Goal: Find specific page/section: Find specific page/section

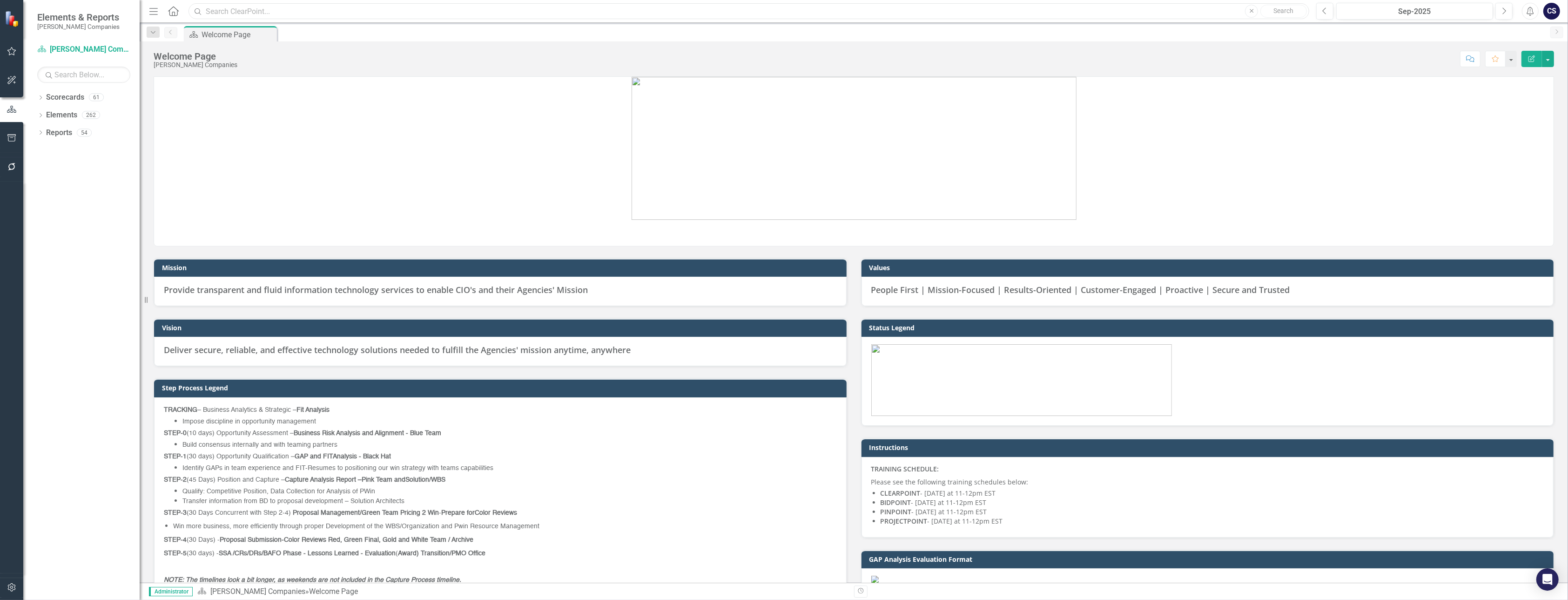
click at [225, 13] on input "text" at bounding box center [749, 11] width 1121 height 16
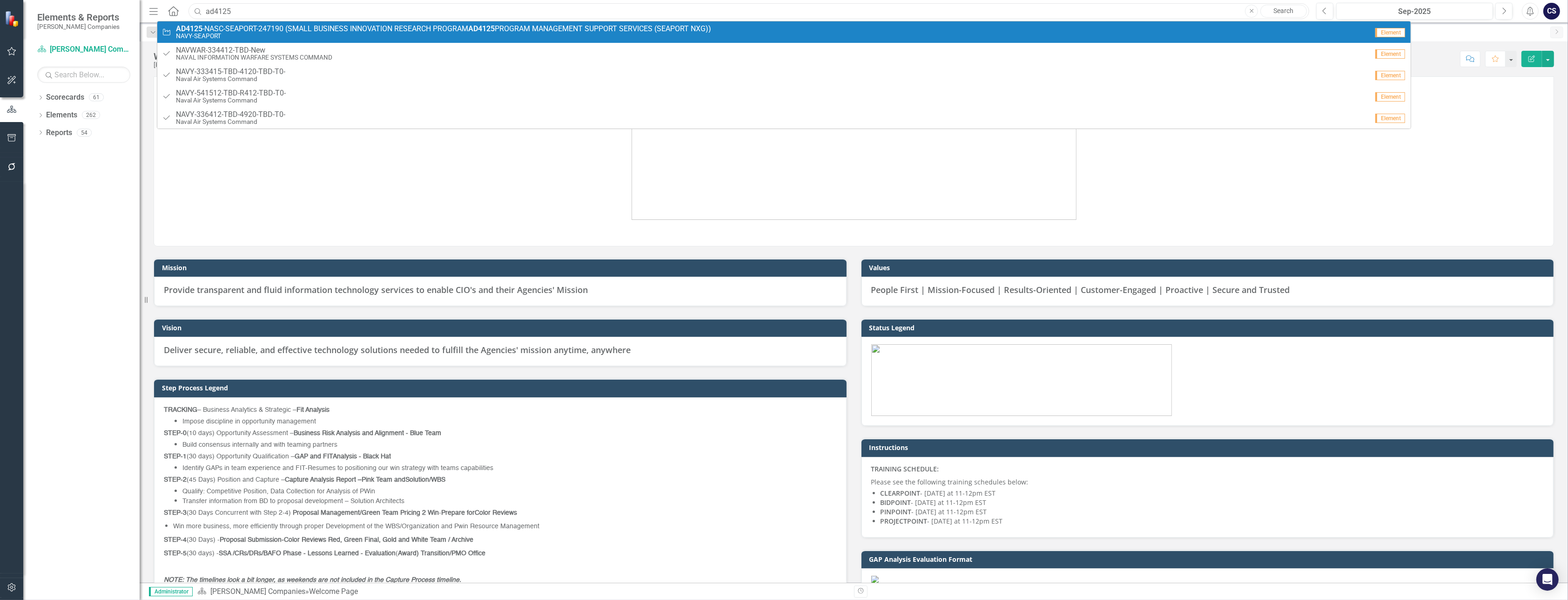
type input "ad4125"
click at [186, 29] on strong "AD4125" at bounding box center [189, 29] width 27 height 9
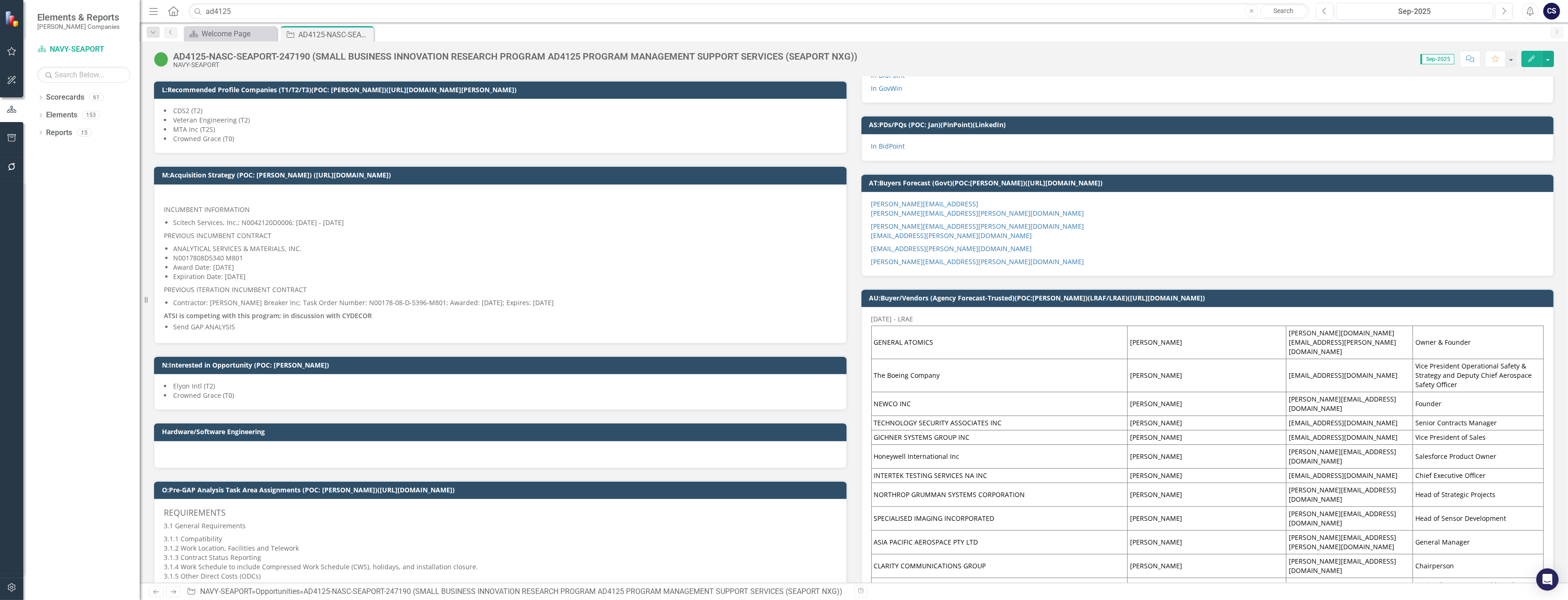
scroll to position [543, 0]
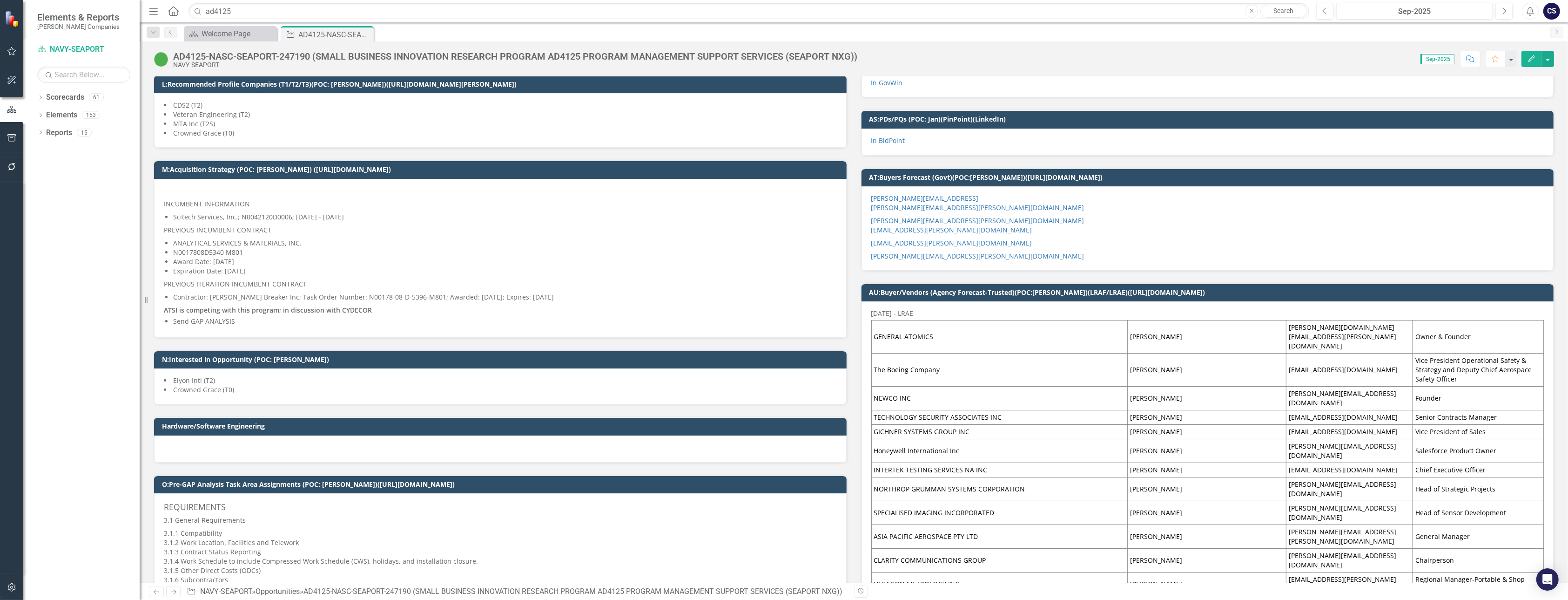
click at [588, 181] on td "AT:Buyers Forecast (Govt)(POC:[PERSON_NAME])([URL][DOMAIN_NAME])" at bounding box center [1209, 178] width 680 height 14
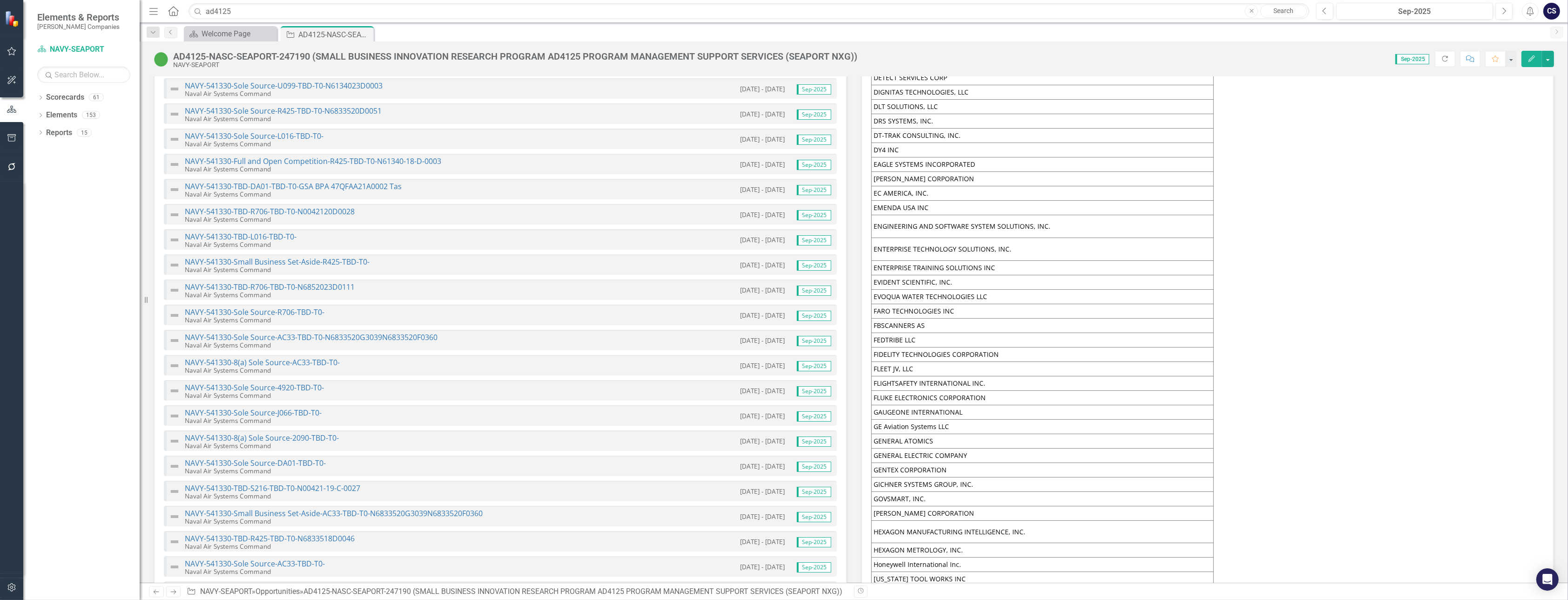
scroll to position [4366, 0]
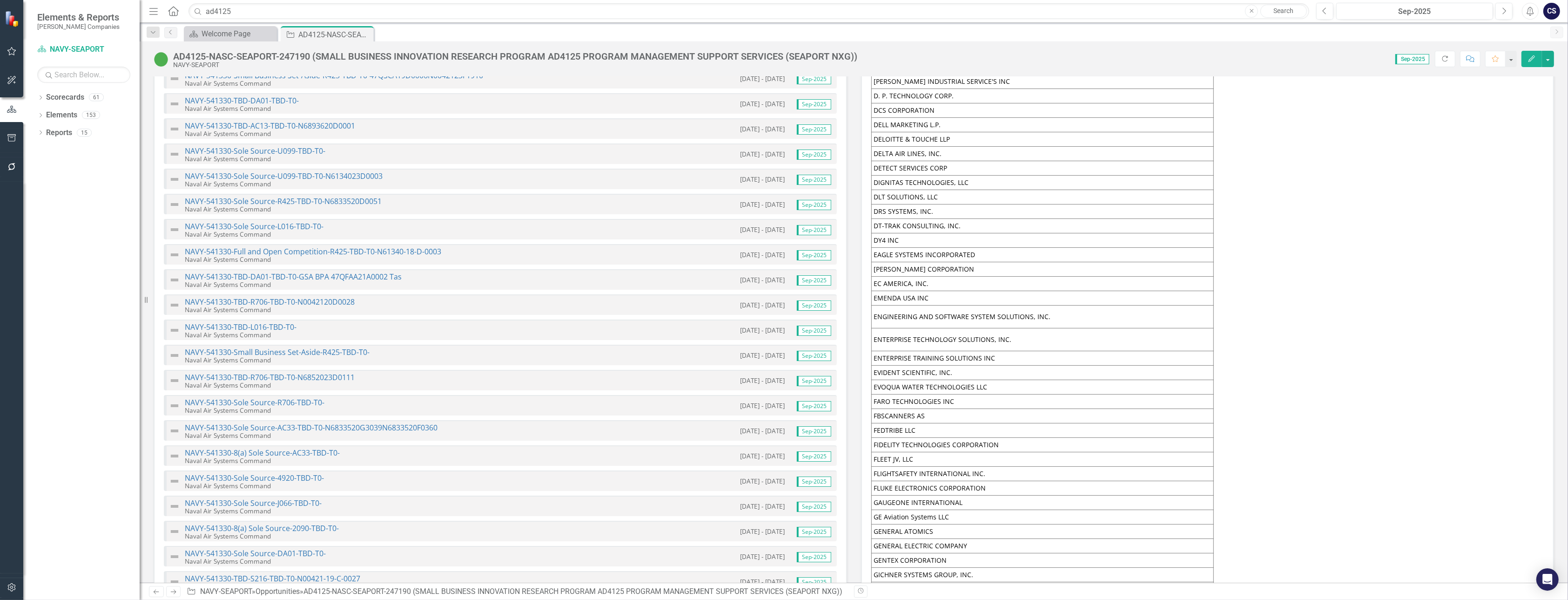
click at [301, 205] on div "NAVY-541330-Sole Source-R425-TBD-T0-N6833520D0051 Naval Air Systems Command [DA…" at bounding box center [500, 204] width 673 height 21
click at [371, 269] on div "NAVY-541330-TBD-DA01-TBD-T0-GSA BPA 47QFAA21A0002 Tas Naval Air Systems Command…" at bounding box center [500, 280] width 673 height 21
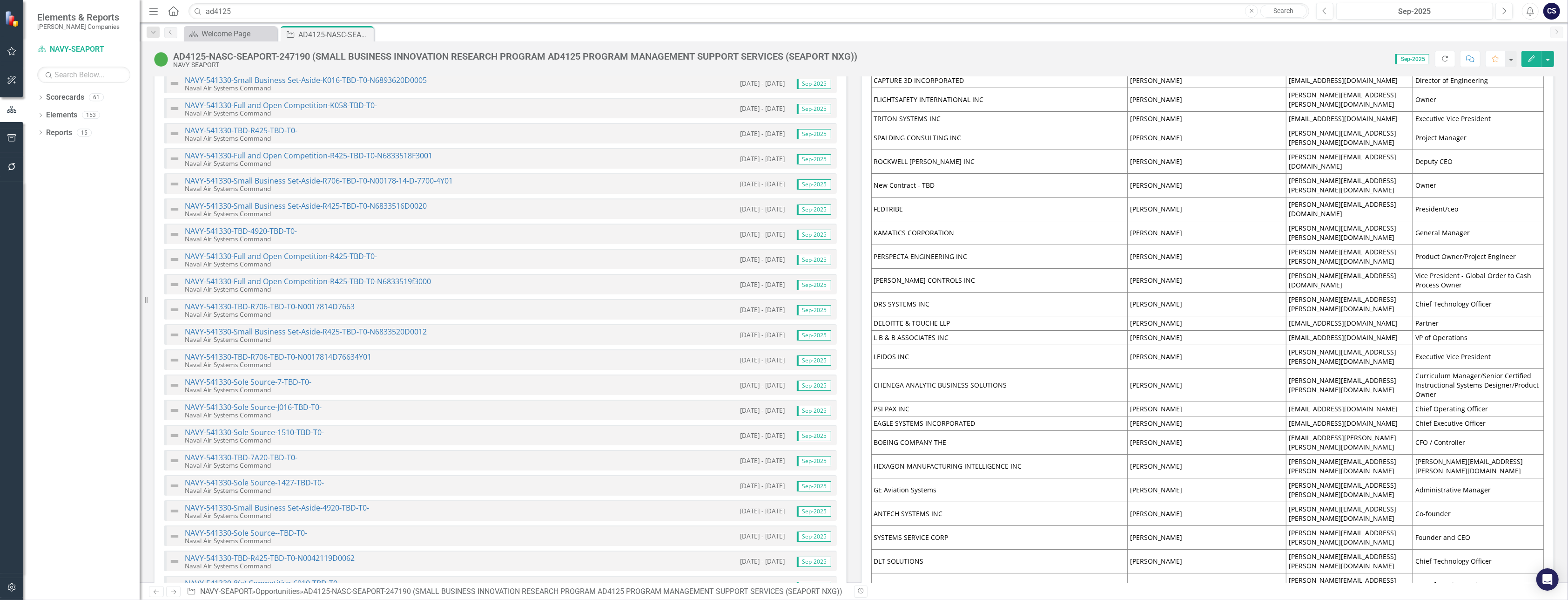
scroll to position [1966, 0]
